Goal: Download file/media

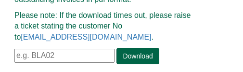
scroll to position [166, 0]
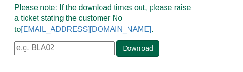
click at [61, 46] on input "text" at bounding box center [64, 48] width 100 height 14
click at [61, 45] on input "text" at bounding box center [64, 48] width 100 height 14
paste input "ICE04"
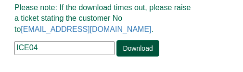
type input "ICE04"
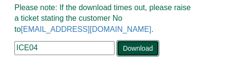
click at [131, 52] on link "Download" at bounding box center [138, 48] width 42 height 16
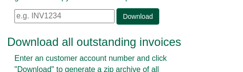
scroll to position [69, 0]
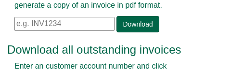
click at [67, 23] on input "text" at bounding box center [64, 24] width 100 height 14
paste input "INV1205106"
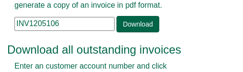
type input "INV1205106"
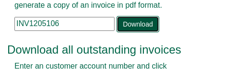
click at [126, 25] on link "Download" at bounding box center [138, 24] width 42 height 16
